Goal: Book appointment/travel/reservation

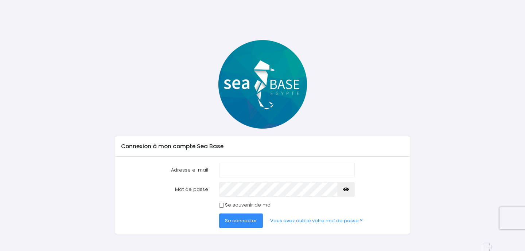
type input "canada@wanadoo.fr"
click at [222, 207] on input "Se souvenir de moi" at bounding box center [221, 205] width 5 height 5
checkbox input "true"
click at [238, 222] on span "Se connecter" at bounding box center [241, 220] width 32 height 7
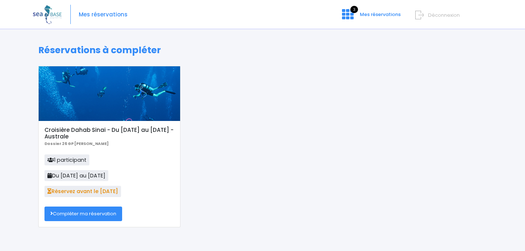
click at [102, 215] on link "Compléter ma réservation" at bounding box center [83, 214] width 78 height 15
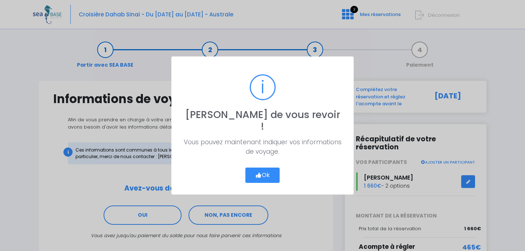
click at [259, 175] on icon "button" at bounding box center [258, 175] width 7 height 0
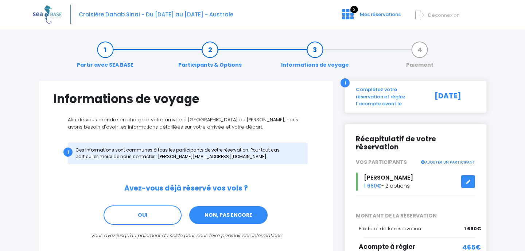
click at [236, 214] on link "NON, PAS ENCORE" at bounding box center [228, 216] width 80 height 20
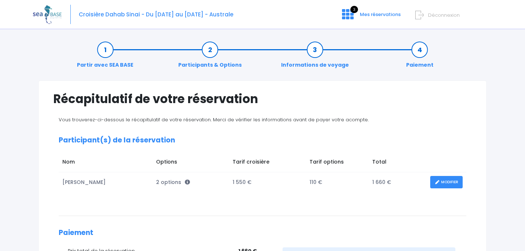
click at [442, 183] on link "MODIFIER" at bounding box center [446, 182] width 32 height 13
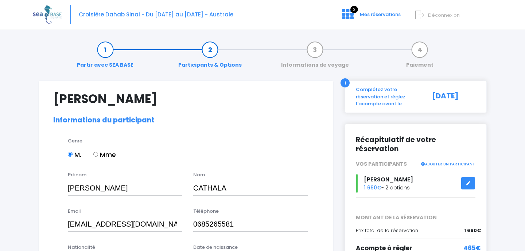
select select "N3"
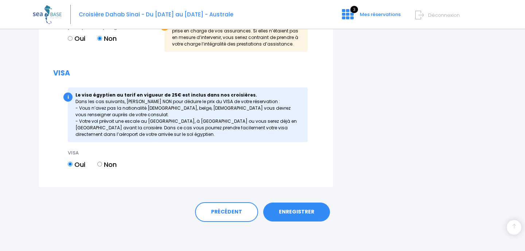
scroll to position [872, 0]
click at [297, 210] on link "ENREGISTRER" at bounding box center [296, 212] width 67 height 19
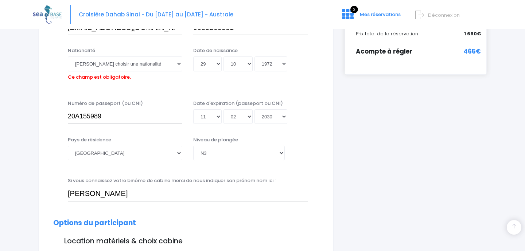
scroll to position [180, 0]
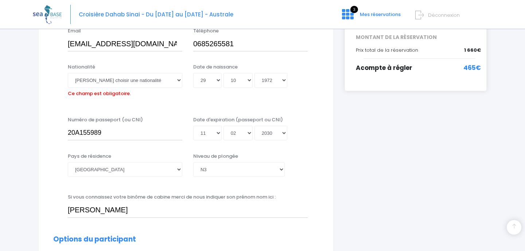
click at [129, 94] on label "Ce champ est obligatoire." at bounding box center [99, 92] width 63 height 9
click at [129, 87] on select "Veuillez choisir une nationalité Afghane Albanaise Algerienne Allemande America…" at bounding box center [125, 80] width 114 height 15
click at [125, 80] on select "Veuillez choisir une nationalité Afghane Albanaise Algerienne Allemande America…" at bounding box center [125, 80] width 114 height 15
select select "Française"
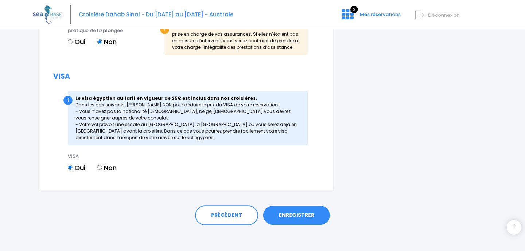
scroll to position [872, 0]
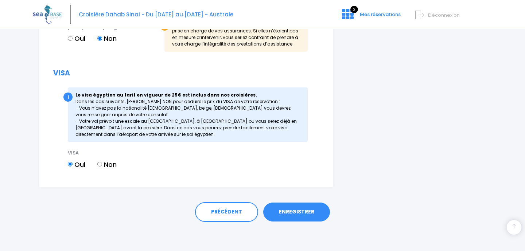
click at [297, 211] on link "ENREGISTRER" at bounding box center [296, 212] width 67 height 19
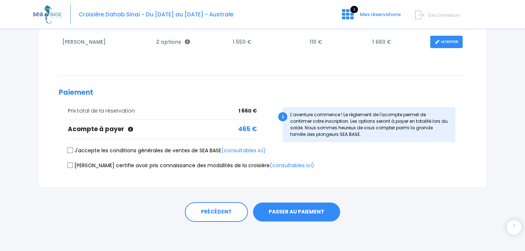
click at [297, 211] on button "PASSER AU PAIEMENT" at bounding box center [296, 212] width 87 height 19
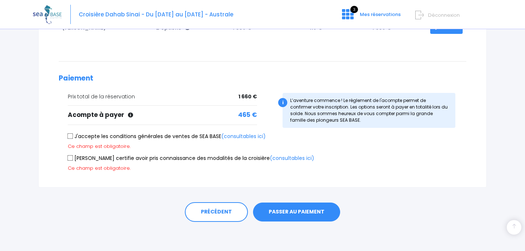
click at [70, 135] on input "J'accepte les conditions générales de ventes de SEA BASE (consultables ici)" at bounding box center [70, 136] width 6 height 6
checkbox input "true"
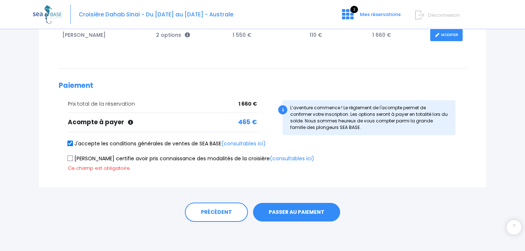
click at [71, 160] on input "Je certifie avoir pris connaissance des modalités de la croisière (consultables…" at bounding box center [70, 158] width 6 height 6
checkbox input "true"
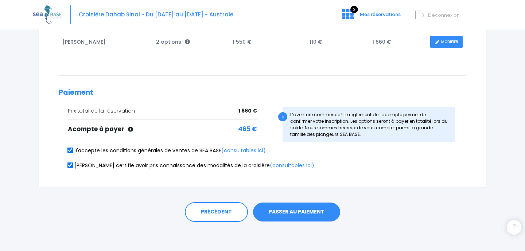
scroll to position [140, 0]
click at [269, 211] on button "PASSER AU PAIEMENT" at bounding box center [296, 212] width 87 height 19
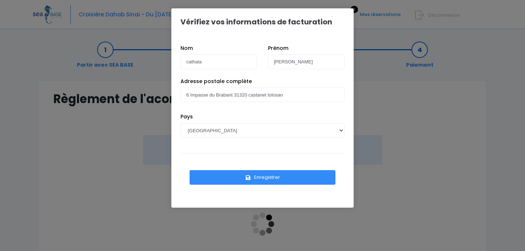
click at [276, 175] on button "Enregistrer" at bounding box center [263, 177] width 146 height 15
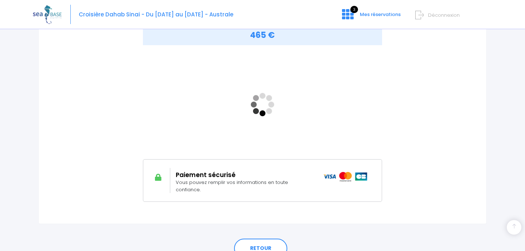
scroll to position [119, 0]
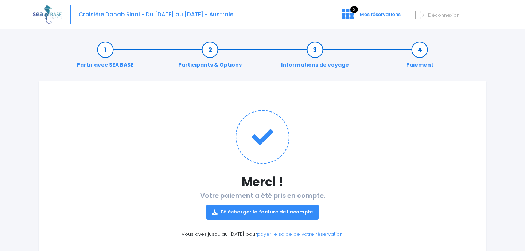
click at [286, 211] on link "Télécharger la facture de l'acompte" at bounding box center [262, 212] width 112 height 15
